Goal: Transaction & Acquisition: Purchase product/service

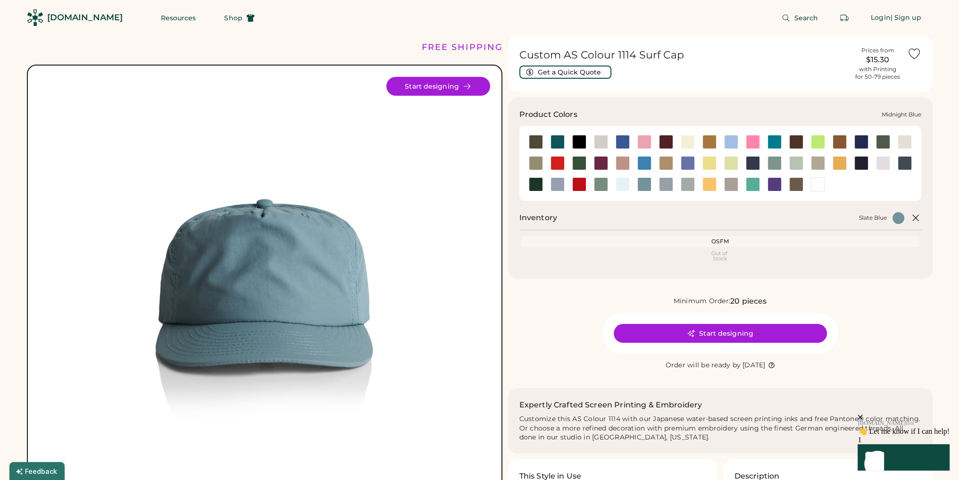
click at [757, 164] on div at bounding box center [753, 163] width 14 height 14
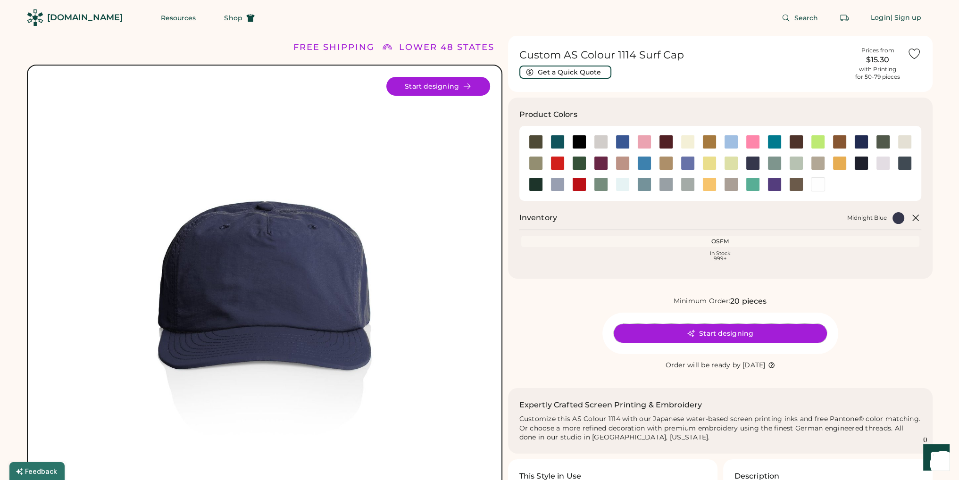
click at [719, 333] on button "Start designing" at bounding box center [720, 333] width 213 height 19
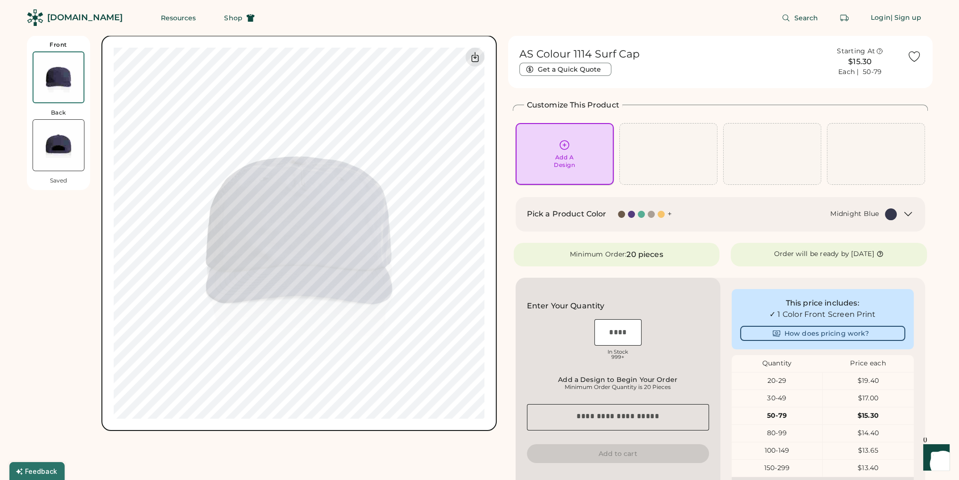
click at [569, 169] on div "Add A Design" at bounding box center [565, 154] width 98 height 62
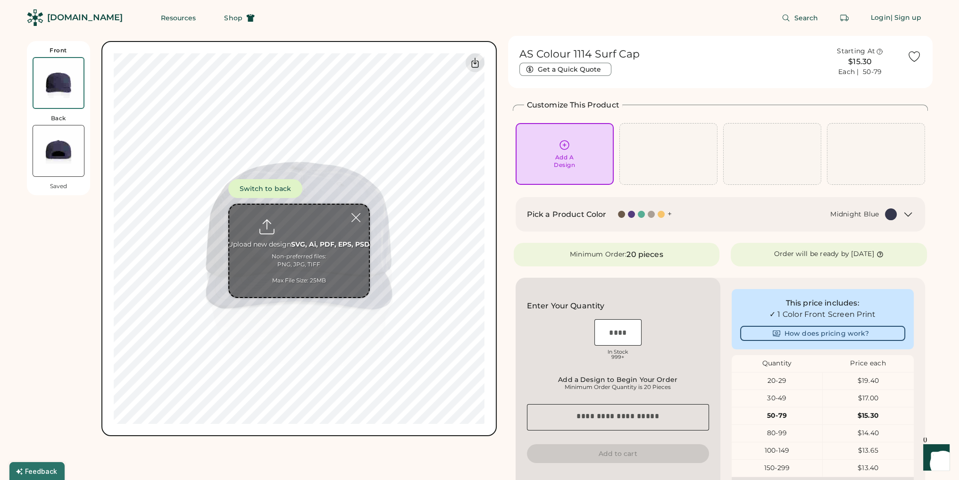
click at [321, 244] on input "file" at bounding box center [299, 251] width 140 height 92
click at [590, 150] on div "Add A Design" at bounding box center [564, 154] width 85 height 30
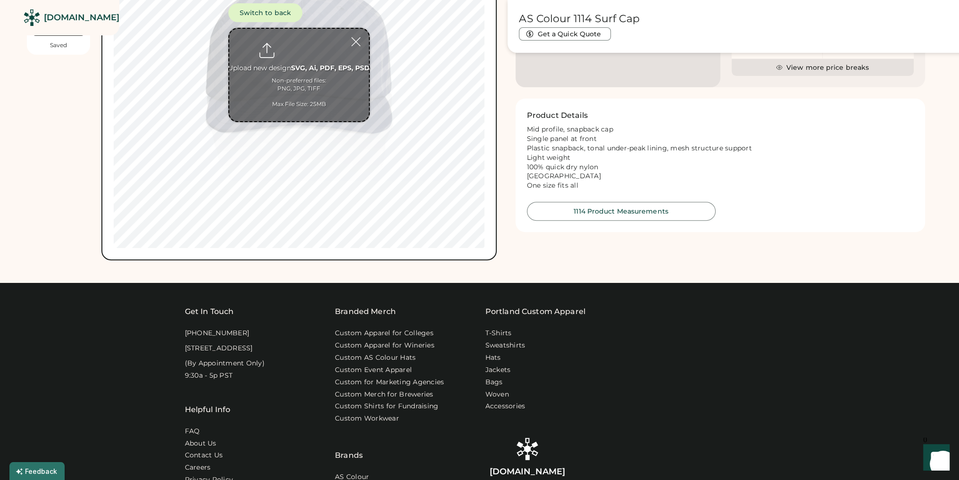
scroll to position [41, 0]
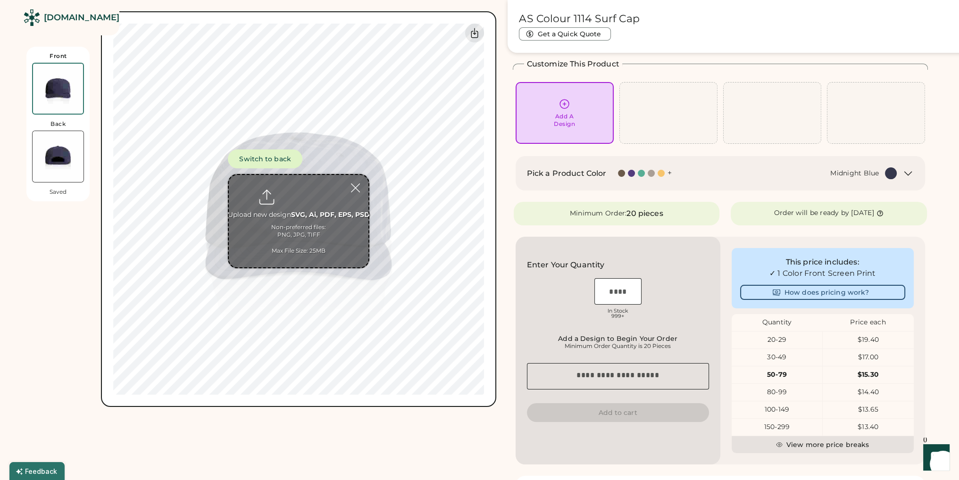
click at [319, 204] on input "file" at bounding box center [299, 221] width 140 height 92
type input "**********"
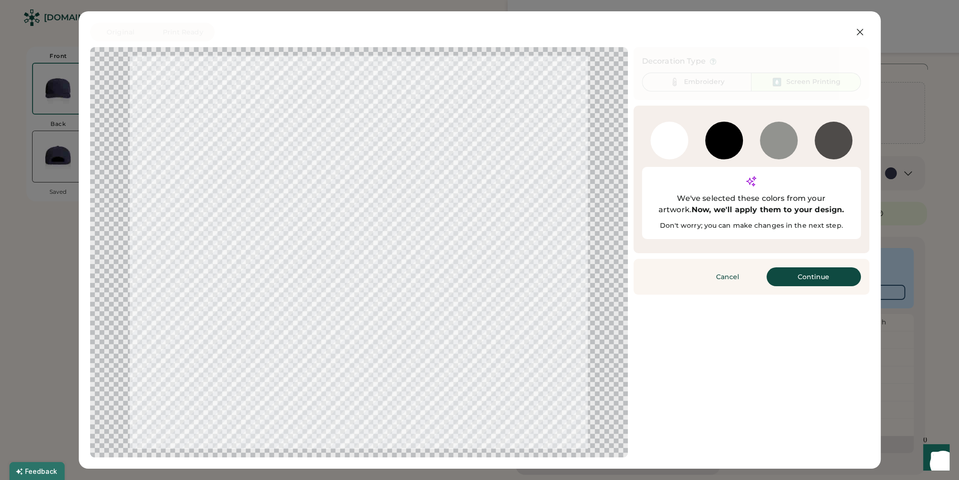
click at [733, 145] on div at bounding box center [725, 141] width 38 height 38
click at [741, 141] on div at bounding box center [725, 141] width 38 height 38
click at [791, 141] on div at bounding box center [779, 141] width 38 height 38
click at [838, 142] on div at bounding box center [834, 141] width 38 height 38
click at [804, 268] on button "Continue" at bounding box center [814, 277] width 94 height 19
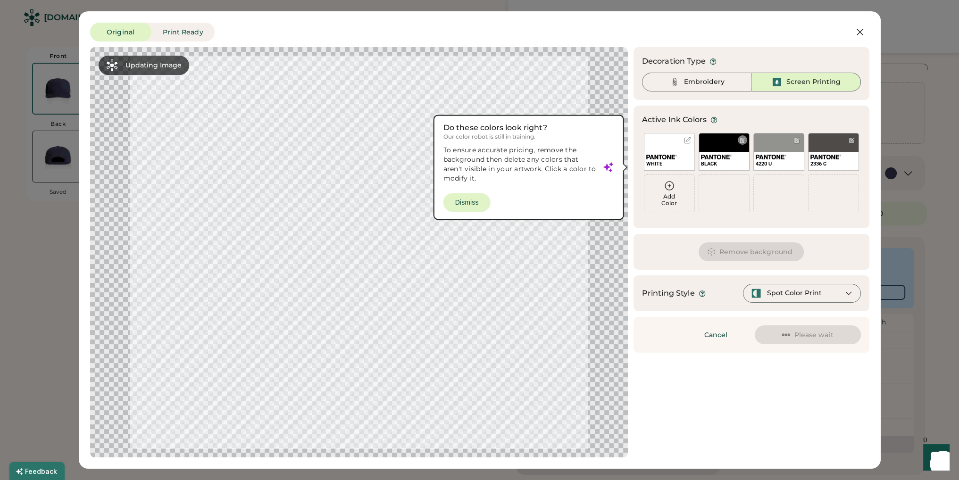
click at [714, 148] on div "BLACK" at bounding box center [724, 152] width 51 height 38
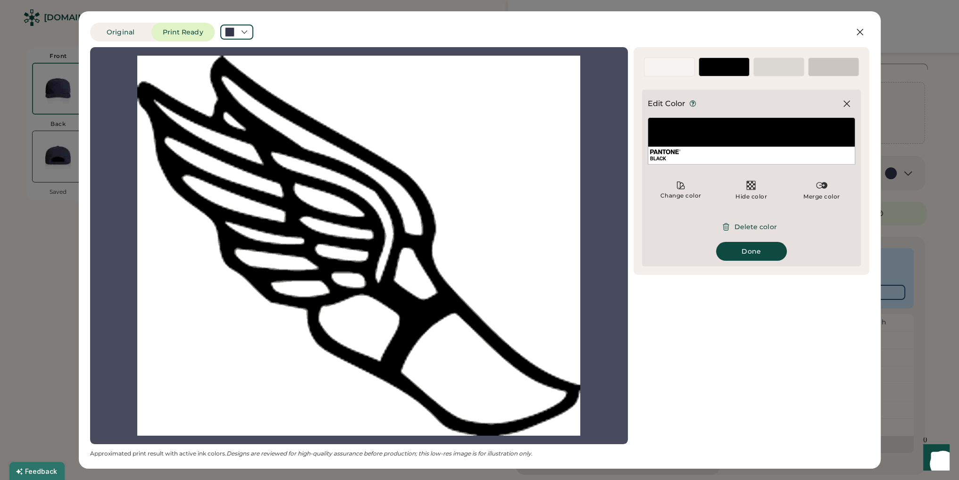
click at [713, 144] on div "BLACK" at bounding box center [752, 141] width 208 height 47
click at [718, 126] on div "BLACK" at bounding box center [752, 141] width 208 height 47
click at [849, 96] on div at bounding box center [847, 103] width 17 height 17
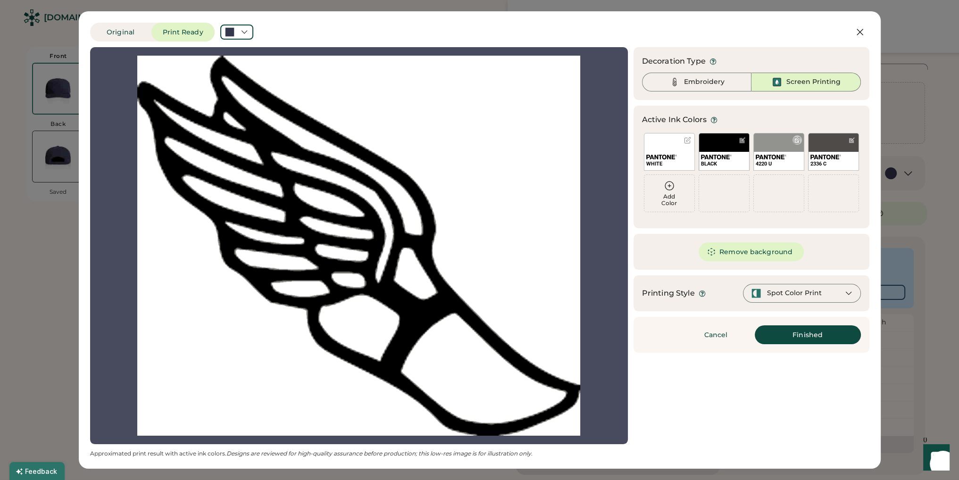
click at [780, 141] on div "4220 U" at bounding box center [779, 152] width 51 height 38
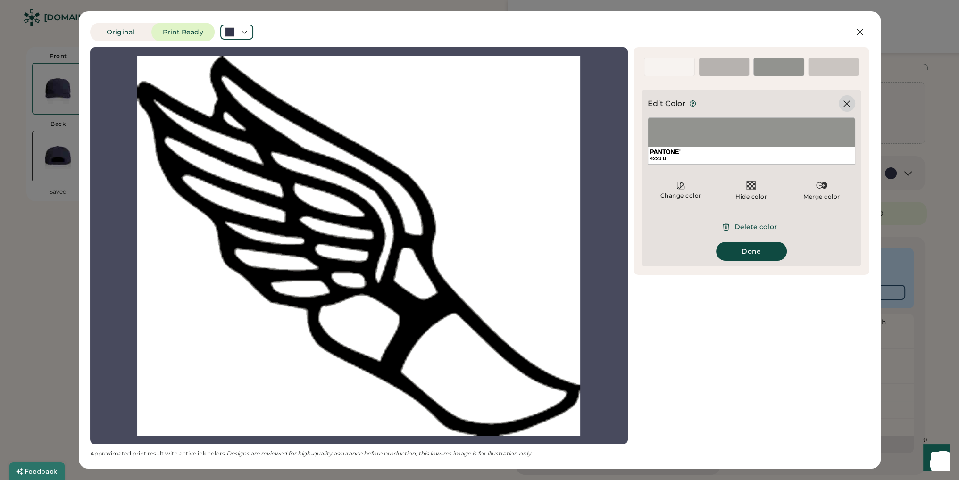
click at [847, 105] on icon at bounding box center [846, 103] width 11 height 11
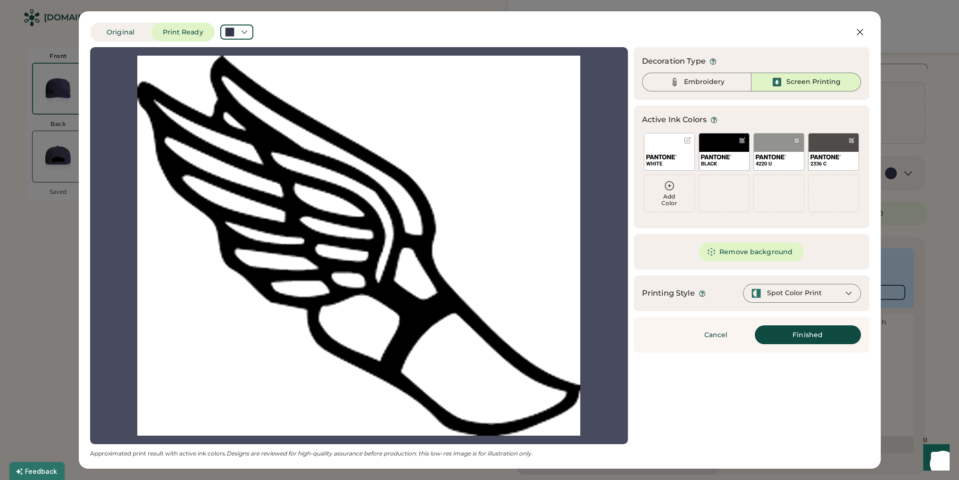
click at [666, 155] on img at bounding box center [662, 157] width 31 height 5
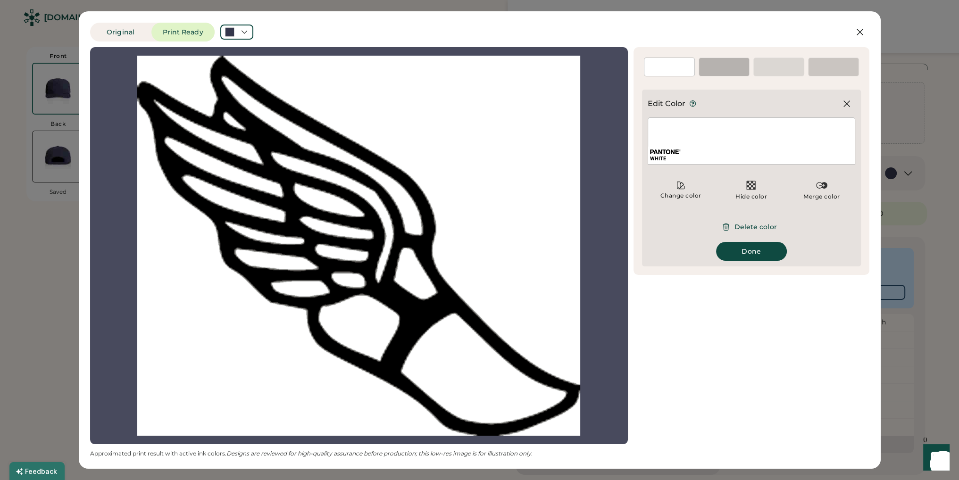
click at [738, 153] on div "WHITE" at bounding box center [751, 155] width 207 height 17
click at [755, 191] on img at bounding box center [751, 185] width 11 height 11
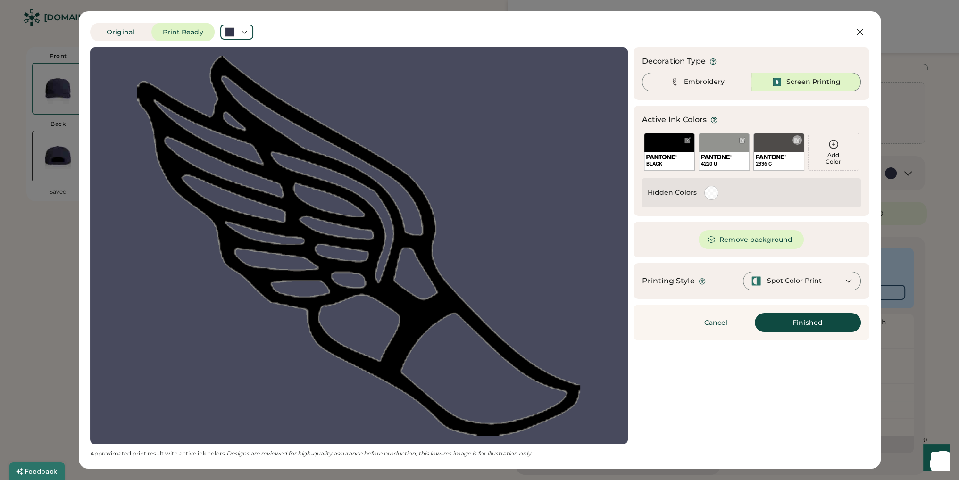
click at [773, 153] on div "2336 C" at bounding box center [779, 161] width 50 height 18
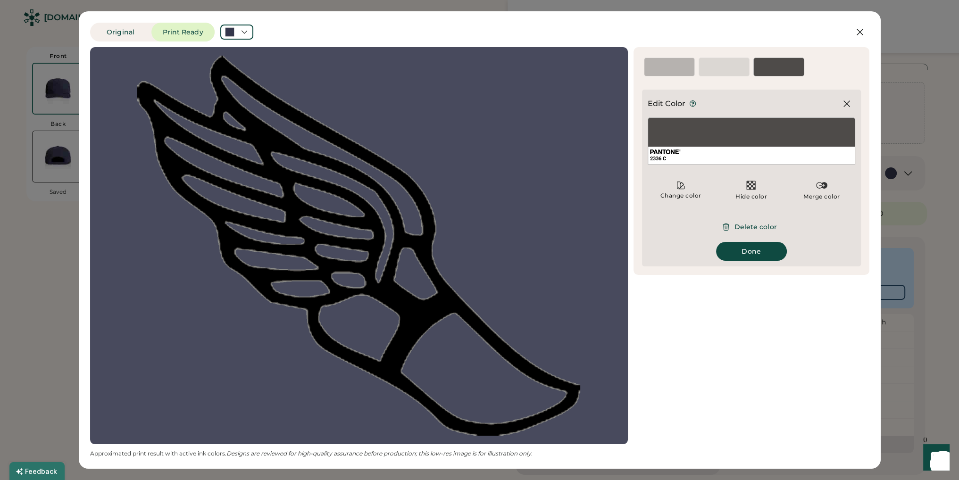
click at [733, 134] on div "2336 C" at bounding box center [752, 141] width 208 height 47
click at [676, 189] on icon at bounding box center [680, 185] width 9 height 9
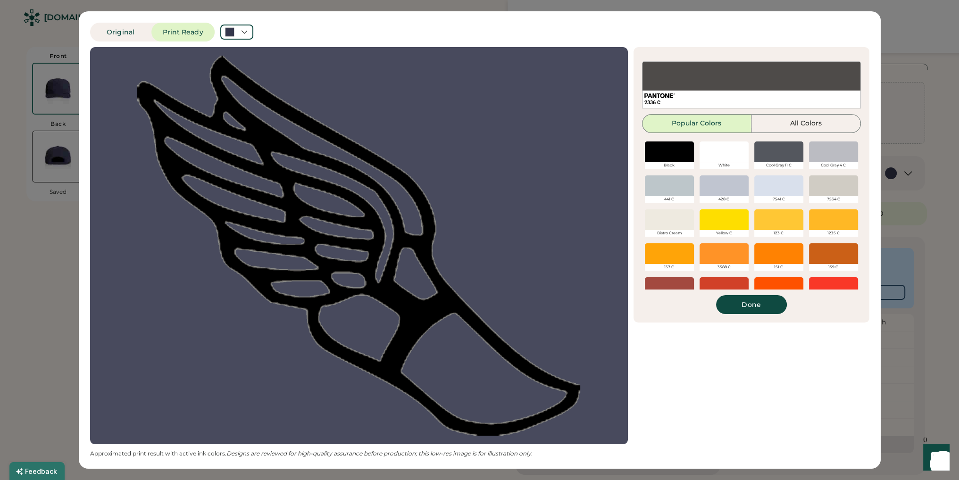
click at [680, 155] on div at bounding box center [669, 152] width 49 height 21
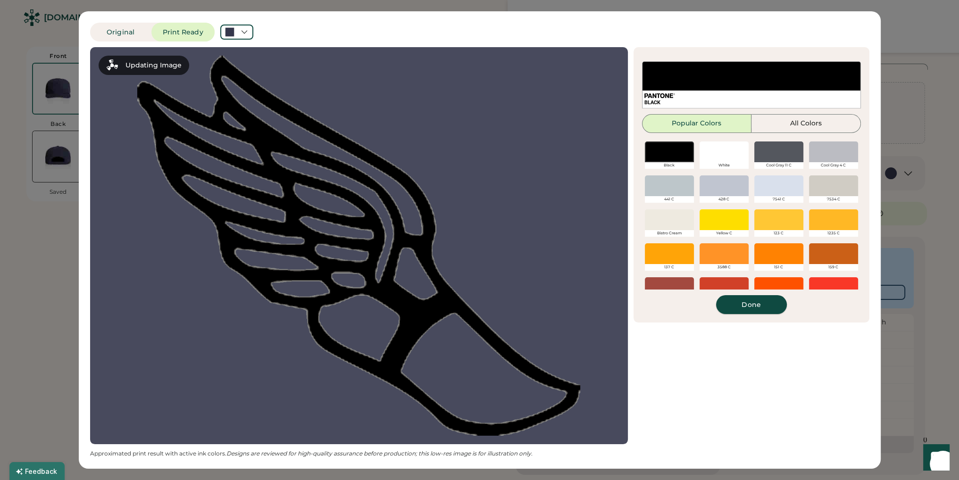
click at [756, 308] on button "Done" at bounding box center [751, 304] width 71 height 19
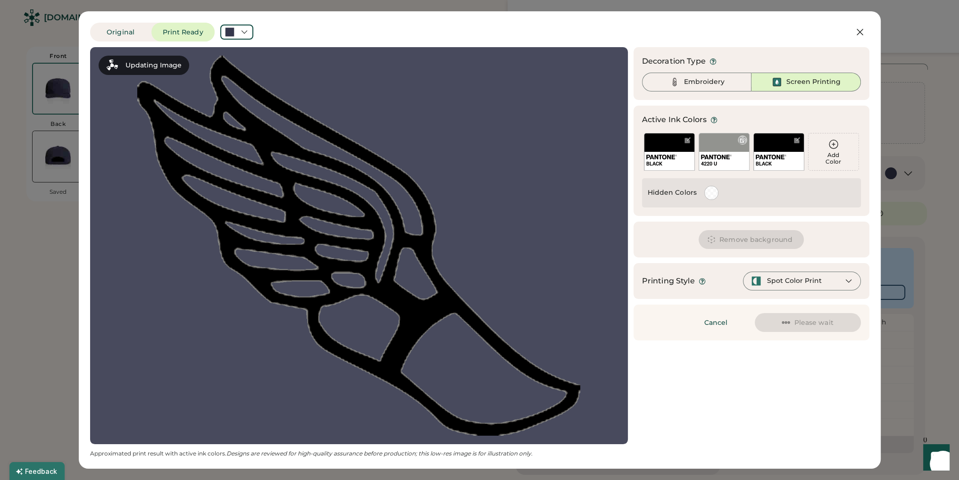
click at [718, 145] on div "4220 U" at bounding box center [724, 152] width 51 height 38
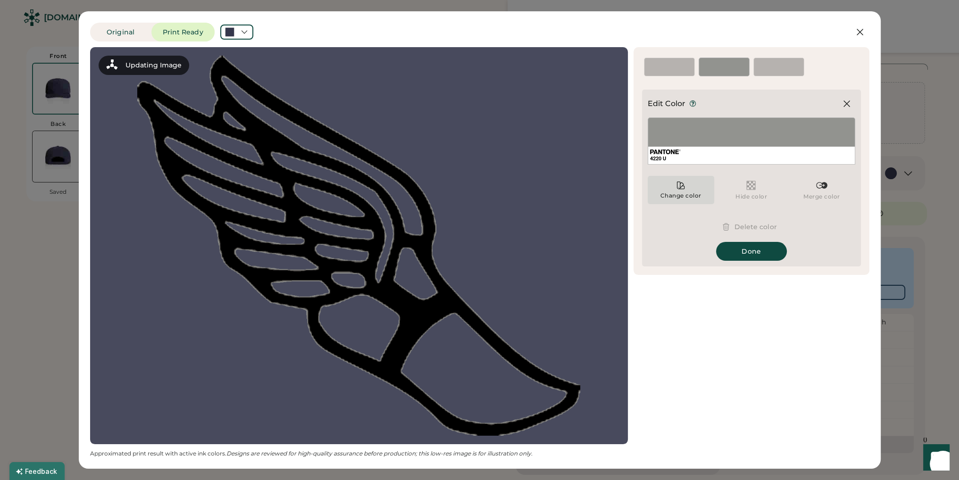
click at [684, 195] on div "Change color" at bounding box center [681, 196] width 42 height 8
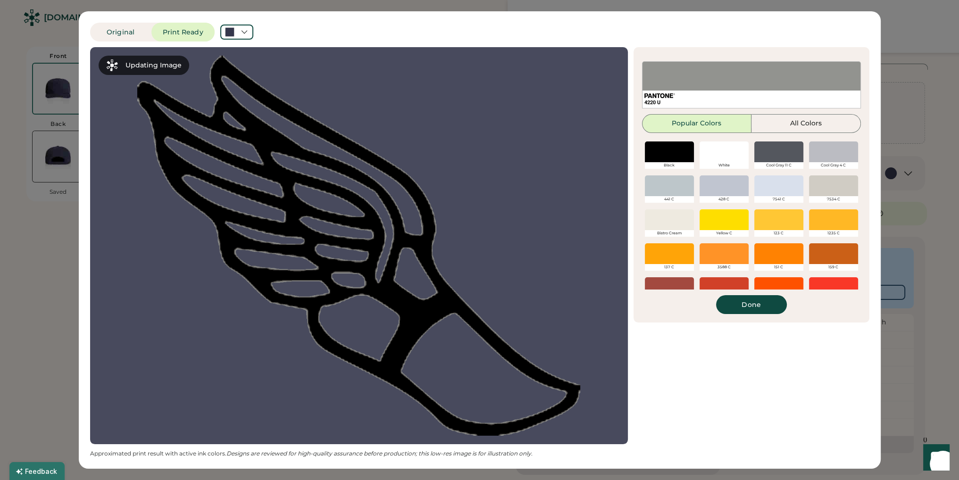
click at [664, 151] on div at bounding box center [669, 152] width 49 height 21
click at [680, 148] on div at bounding box center [669, 152] width 49 height 21
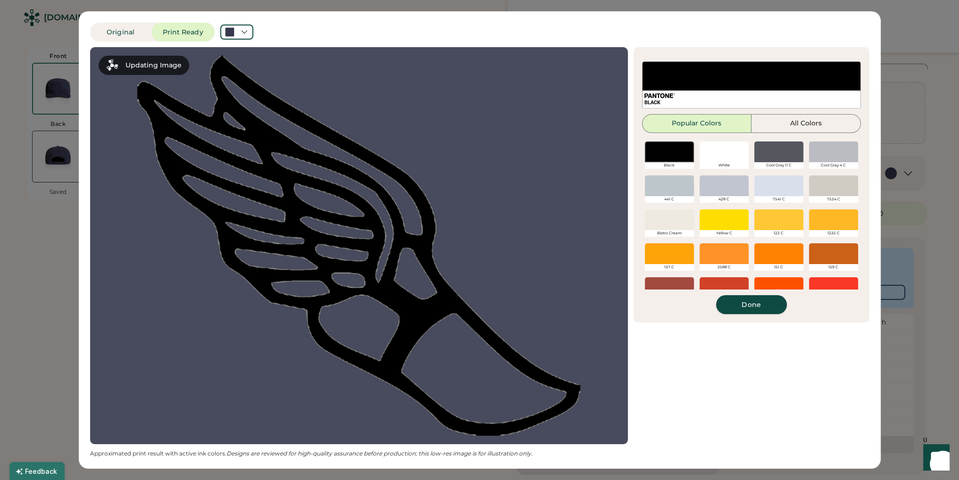
click at [759, 305] on button "Done" at bounding box center [751, 304] width 71 height 19
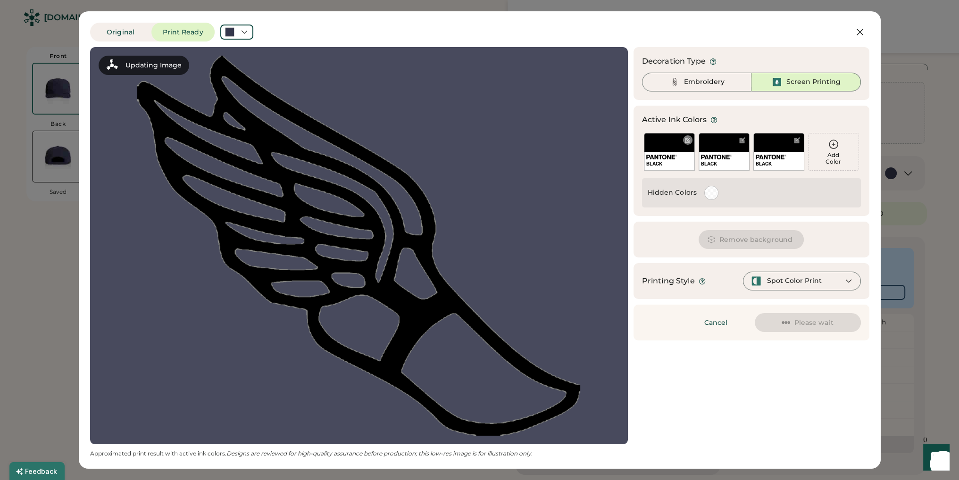
click at [671, 142] on div "BLACK" at bounding box center [669, 152] width 51 height 38
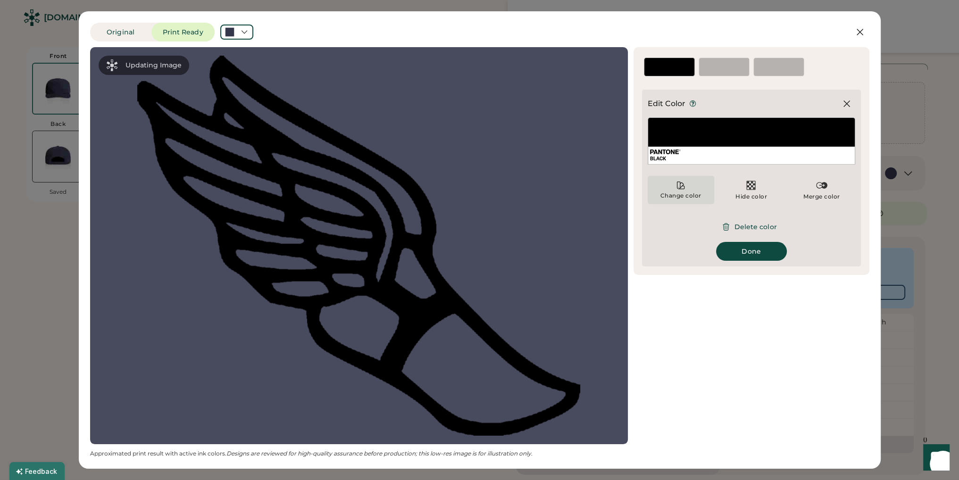
click at [666, 199] on div "Change color" at bounding box center [681, 190] width 67 height 28
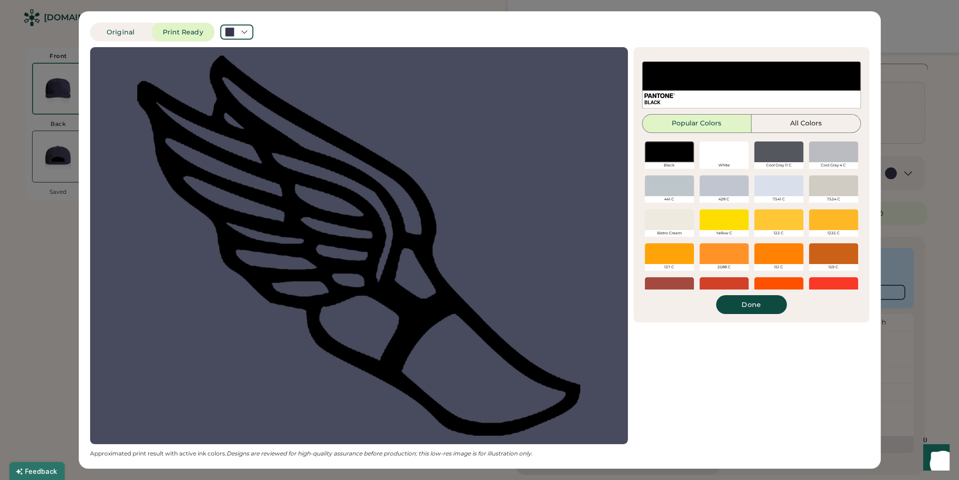
click at [821, 222] on div at bounding box center [833, 220] width 49 height 21
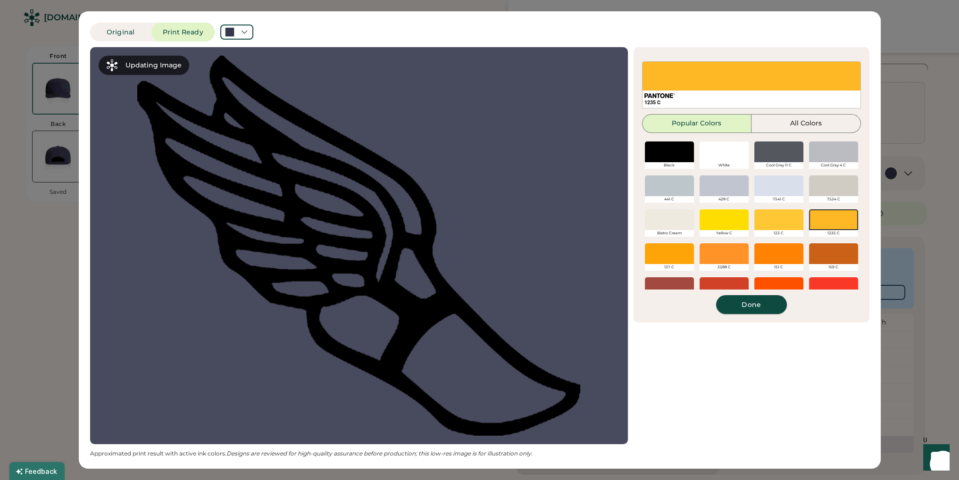
click at [761, 306] on button "Done" at bounding box center [751, 304] width 71 height 19
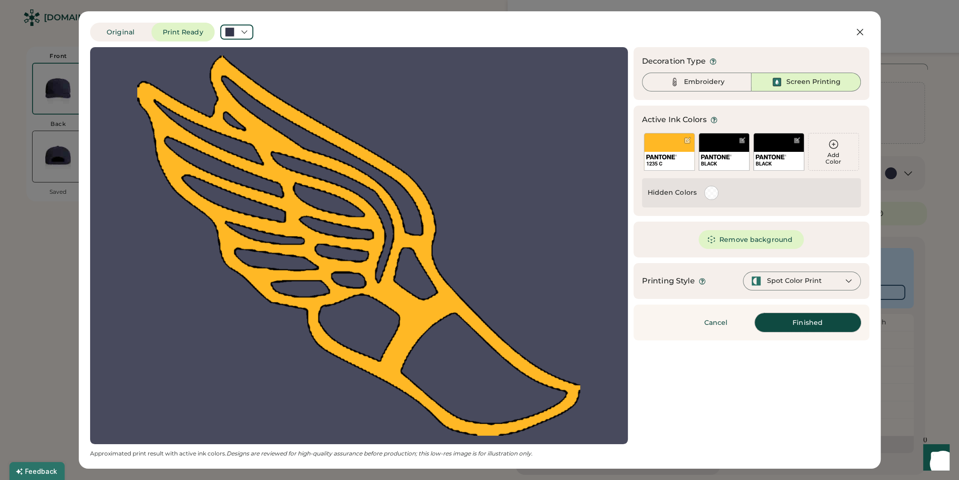
click at [811, 328] on button "Finished" at bounding box center [808, 322] width 106 height 19
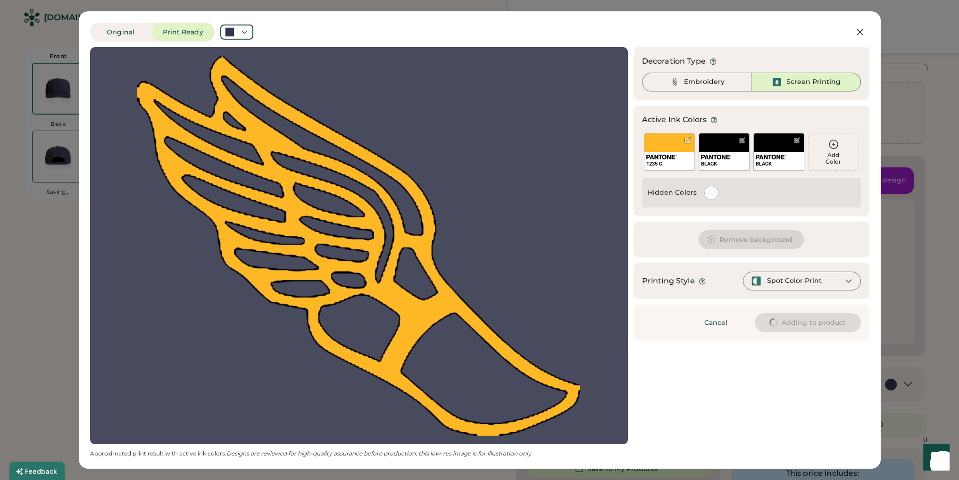
type input "****"
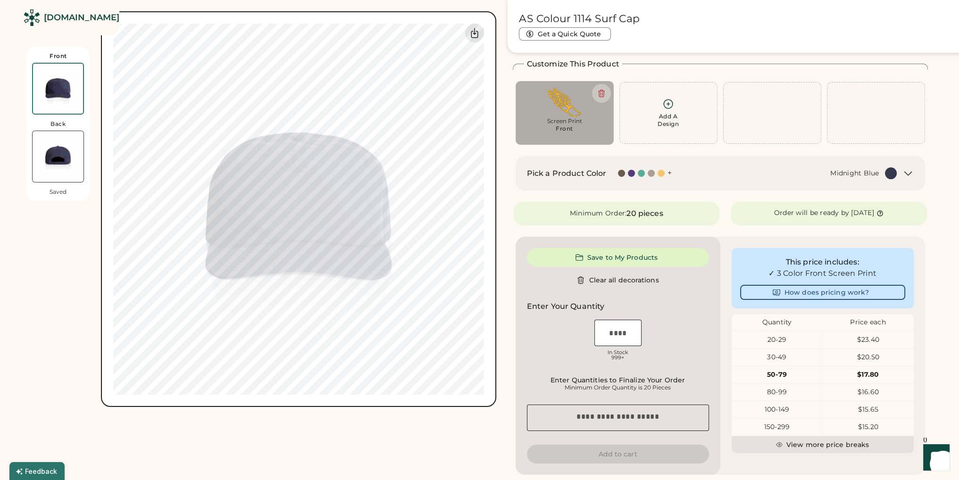
type input "****"
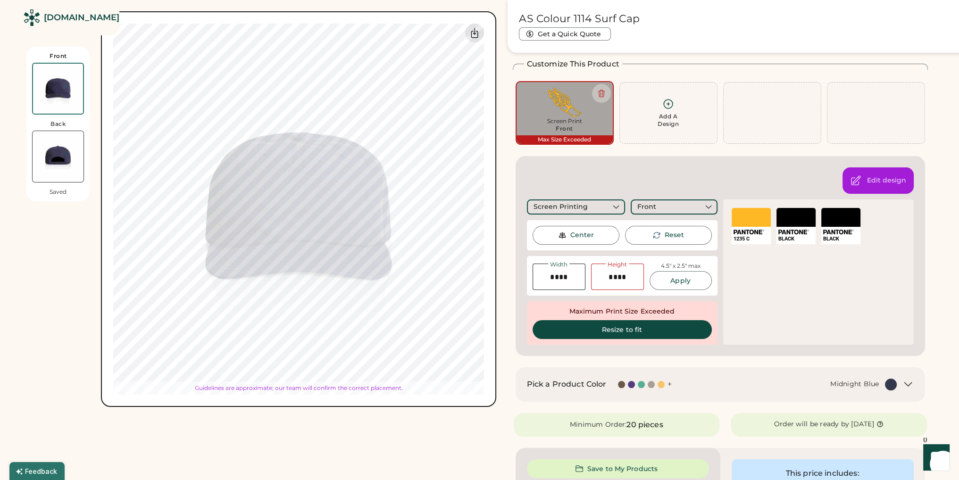
type input "****"
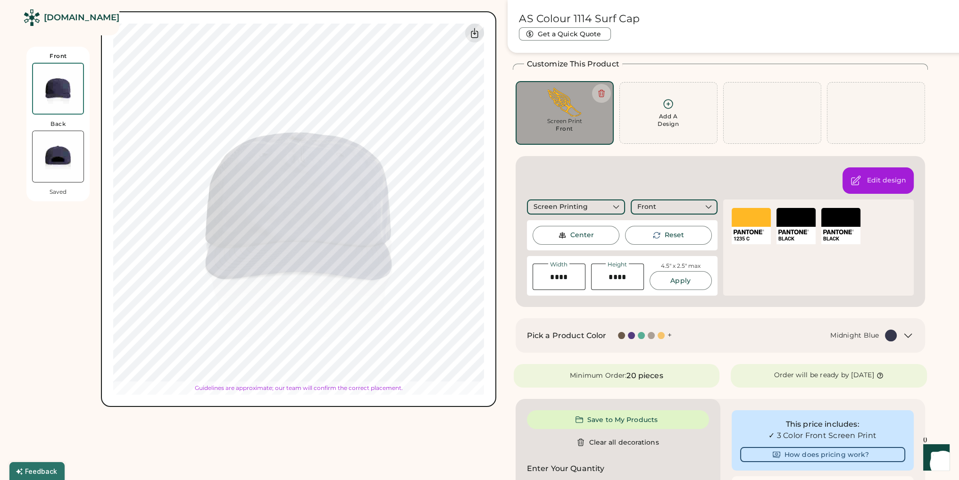
type input "****"
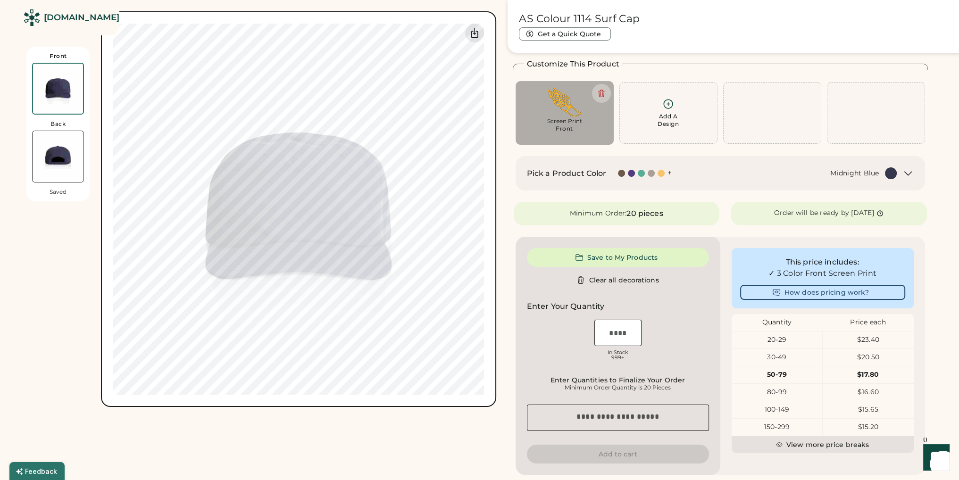
scroll to position [135, 0]
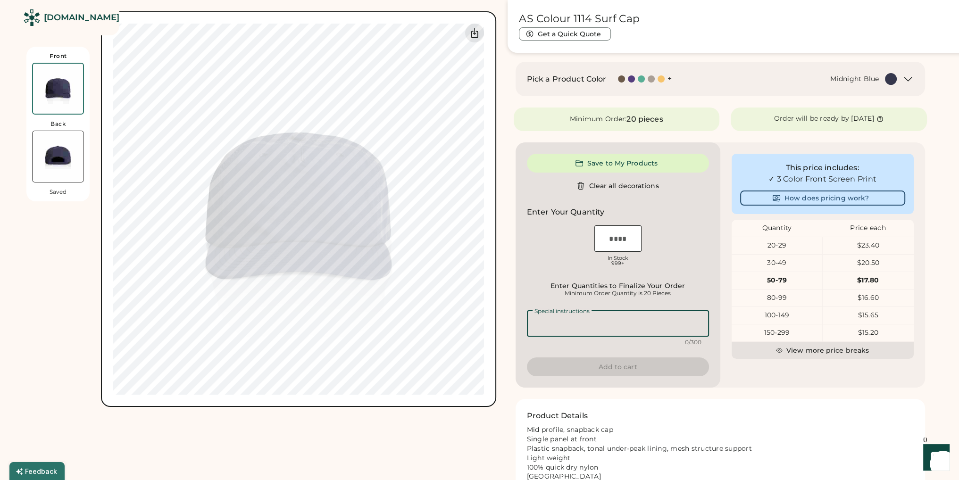
click at [630, 326] on textarea at bounding box center [618, 324] width 182 height 26
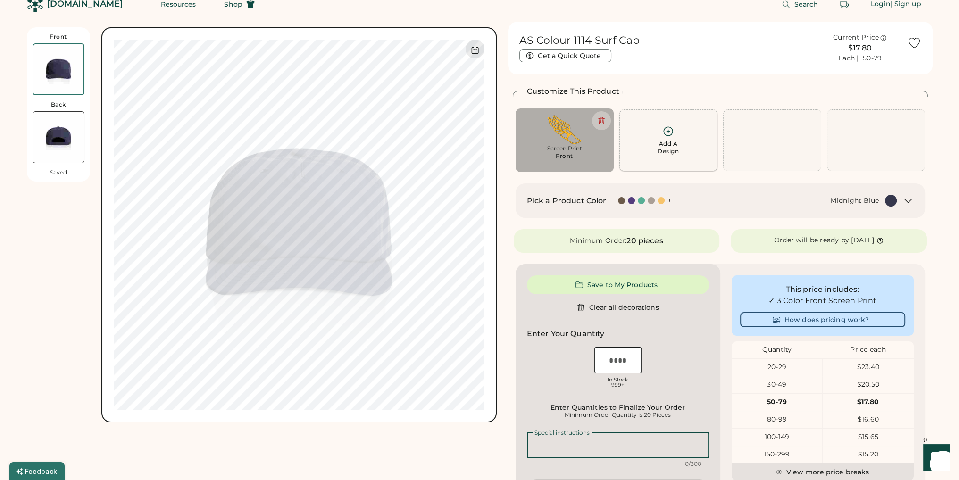
scroll to position [0, 0]
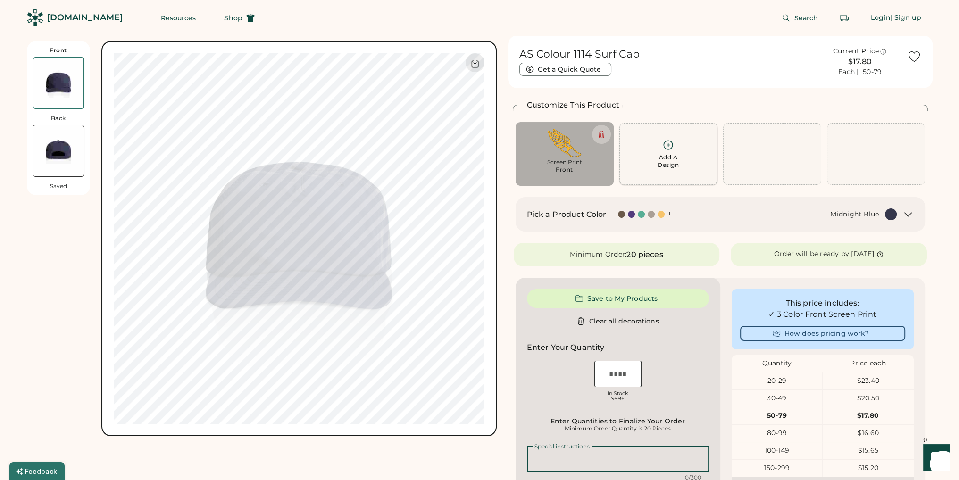
click at [687, 153] on div "Add A Design" at bounding box center [669, 154] width 86 height 30
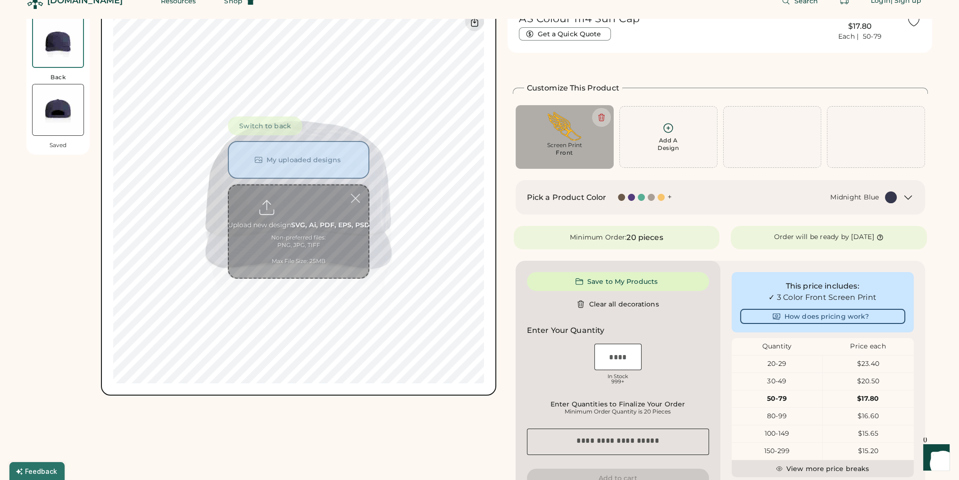
scroll to position [41, 0]
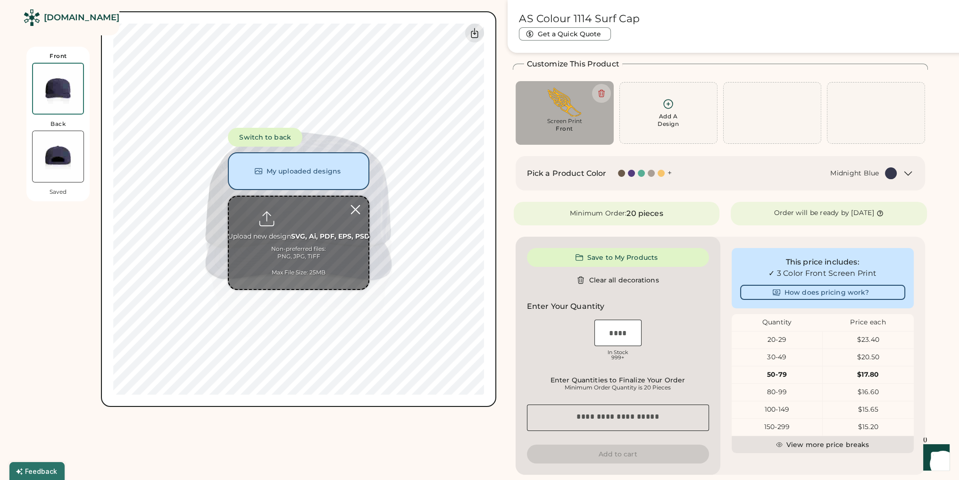
click at [355, 211] on div at bounding box center [355, 210] width 17 height 17
